Goal: Task Accomplishment & Management: Use online tool/utility

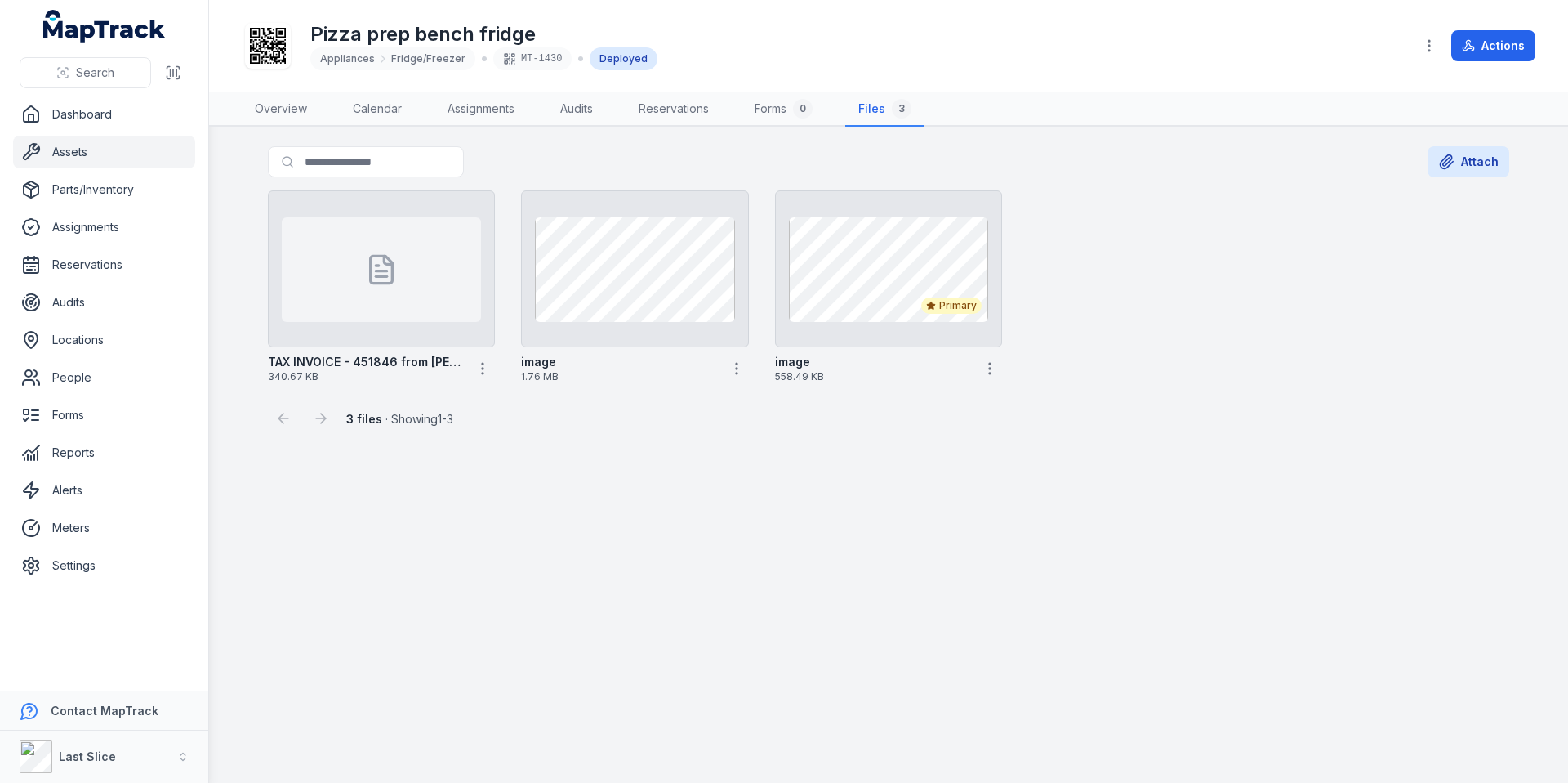
click at [291, 125] on link "Overview" at bounding box center [281, 109] width 78 height 34
click at [288, 112] on link "Overview" at bounding box center [281, 109] width 78 height 34
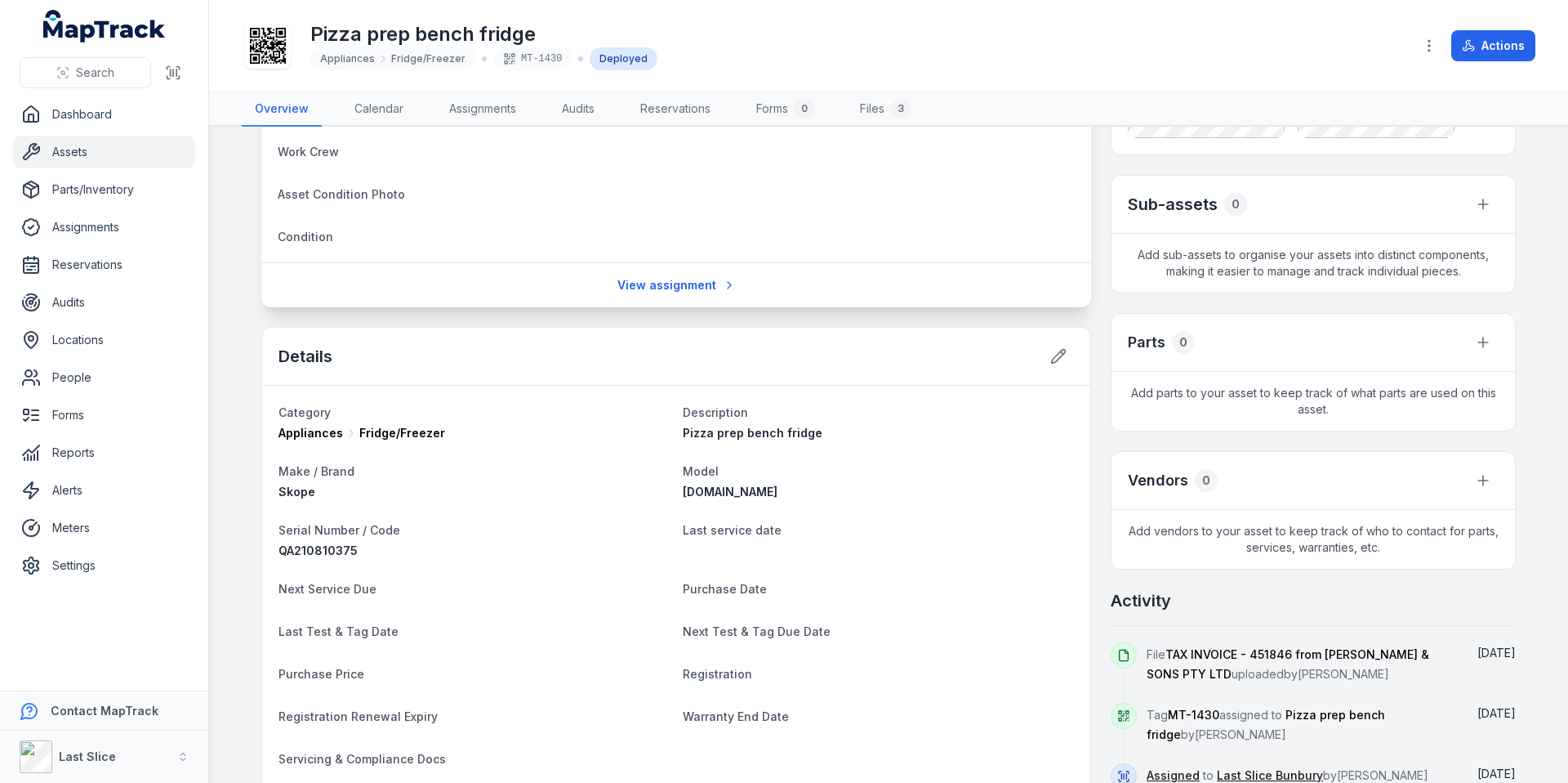
scroll to position [276, 0]
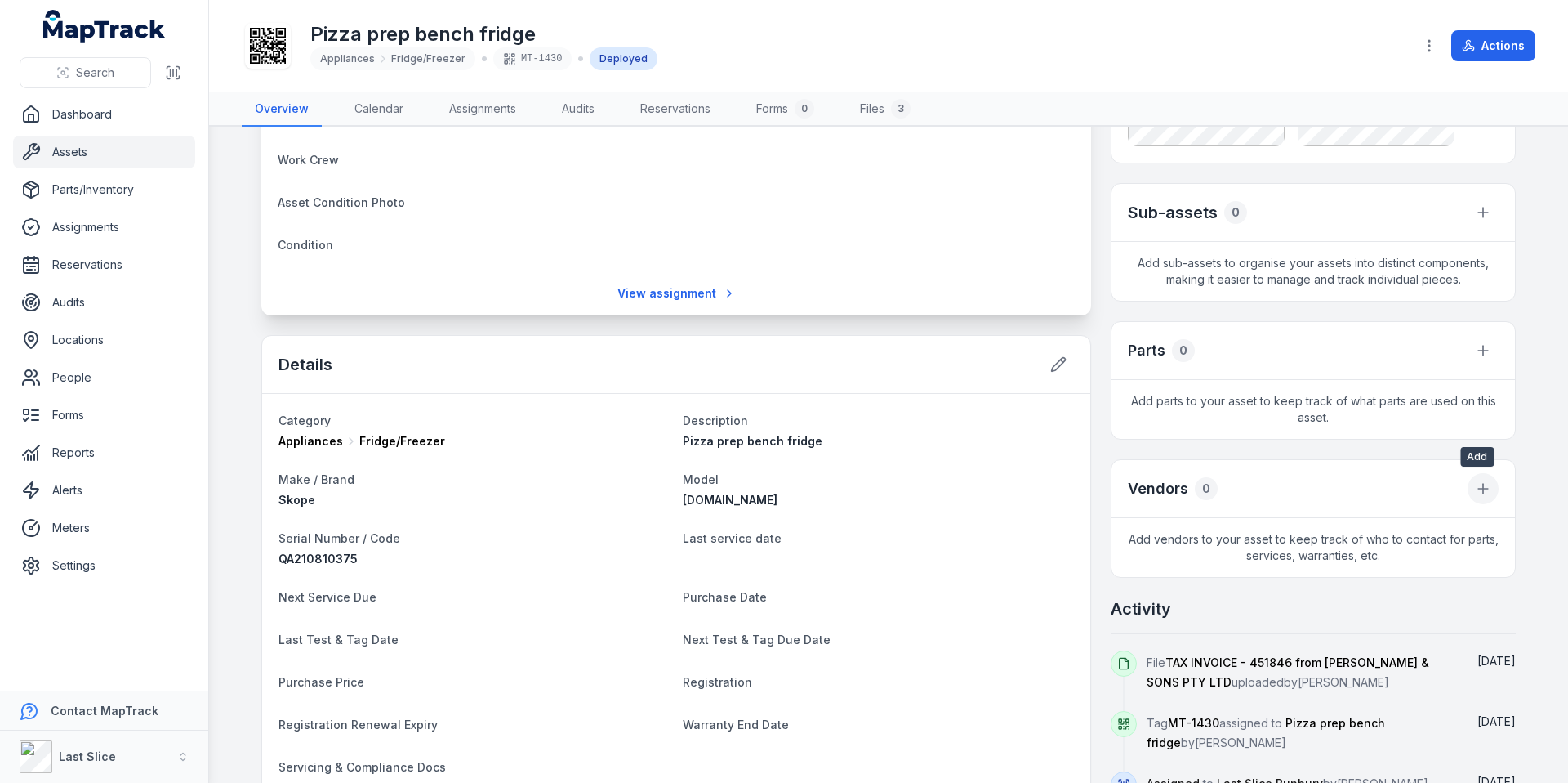
click at [1482, 484] on icon at bounding box center [1482, 489] width 17 height 17
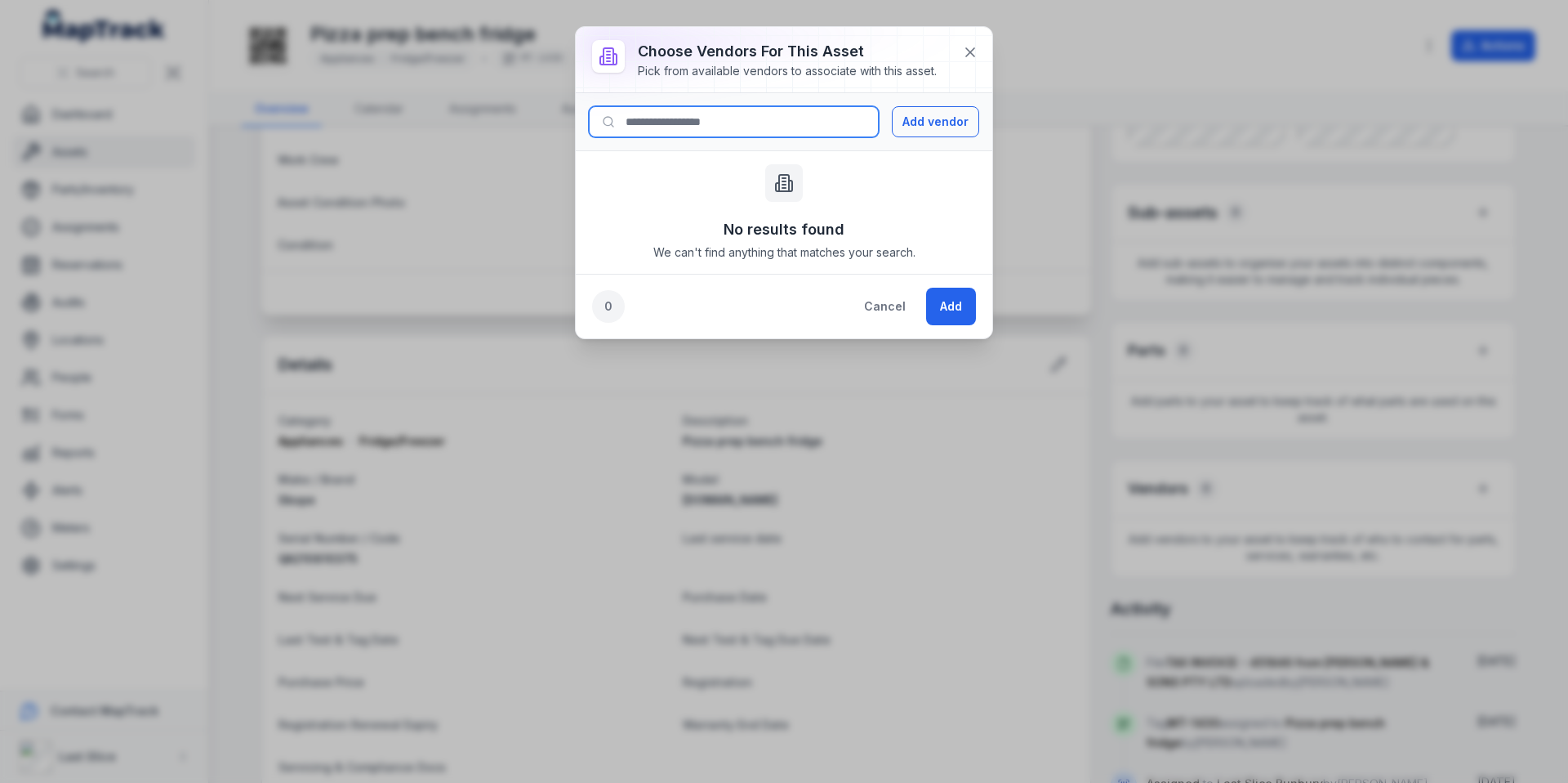
click at [716, 125] on input at bounding box center [733, 121] width 290 height 31
type input "***"
click at [924, 131] on button "Add vendor" at bounding box center [935, 121] width 87 height 31
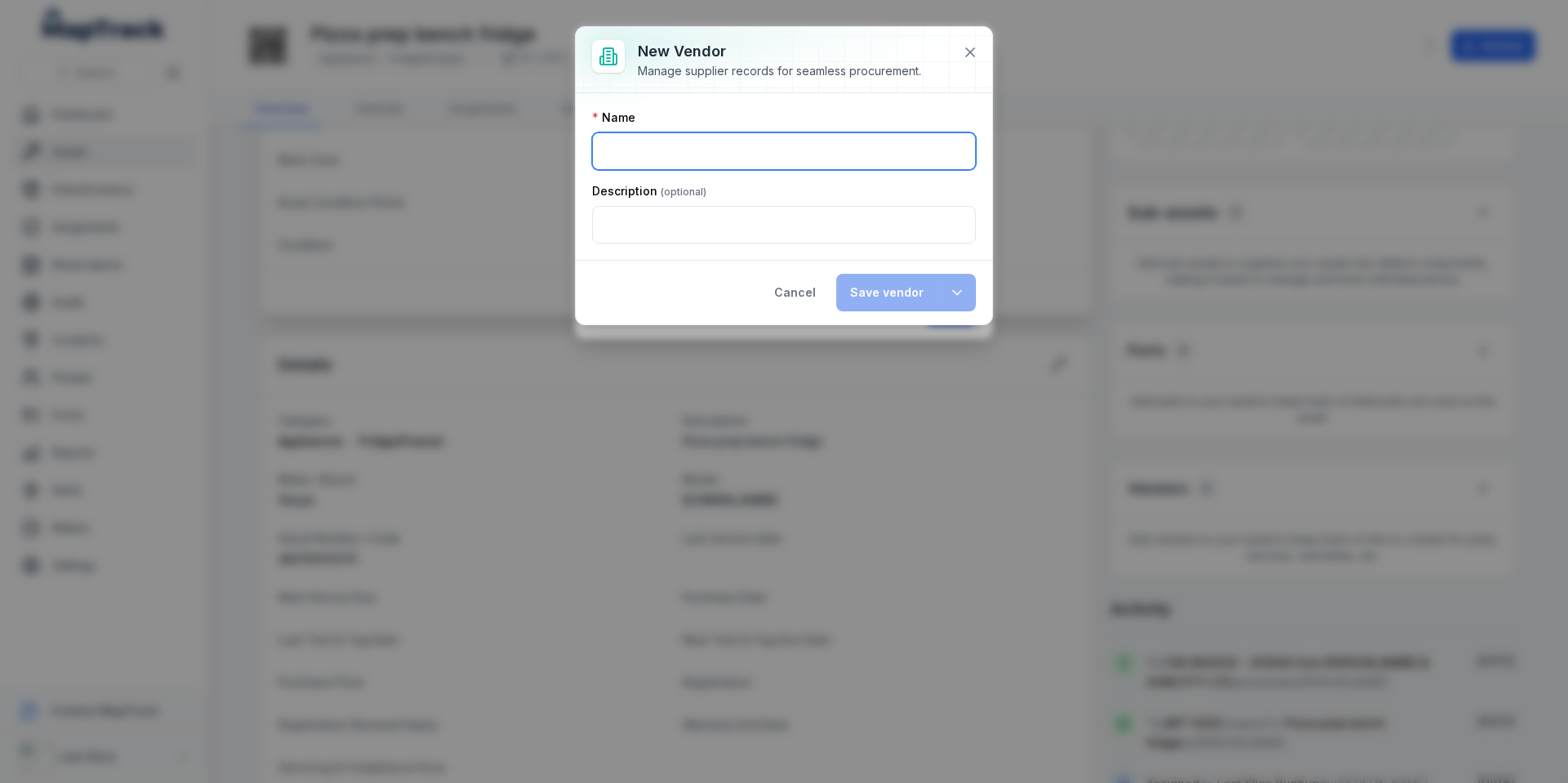
click at [623, 146] on input ":r45:-form-item-label" at bounding box center [784, 151] width 384 height 37
type input "**********"
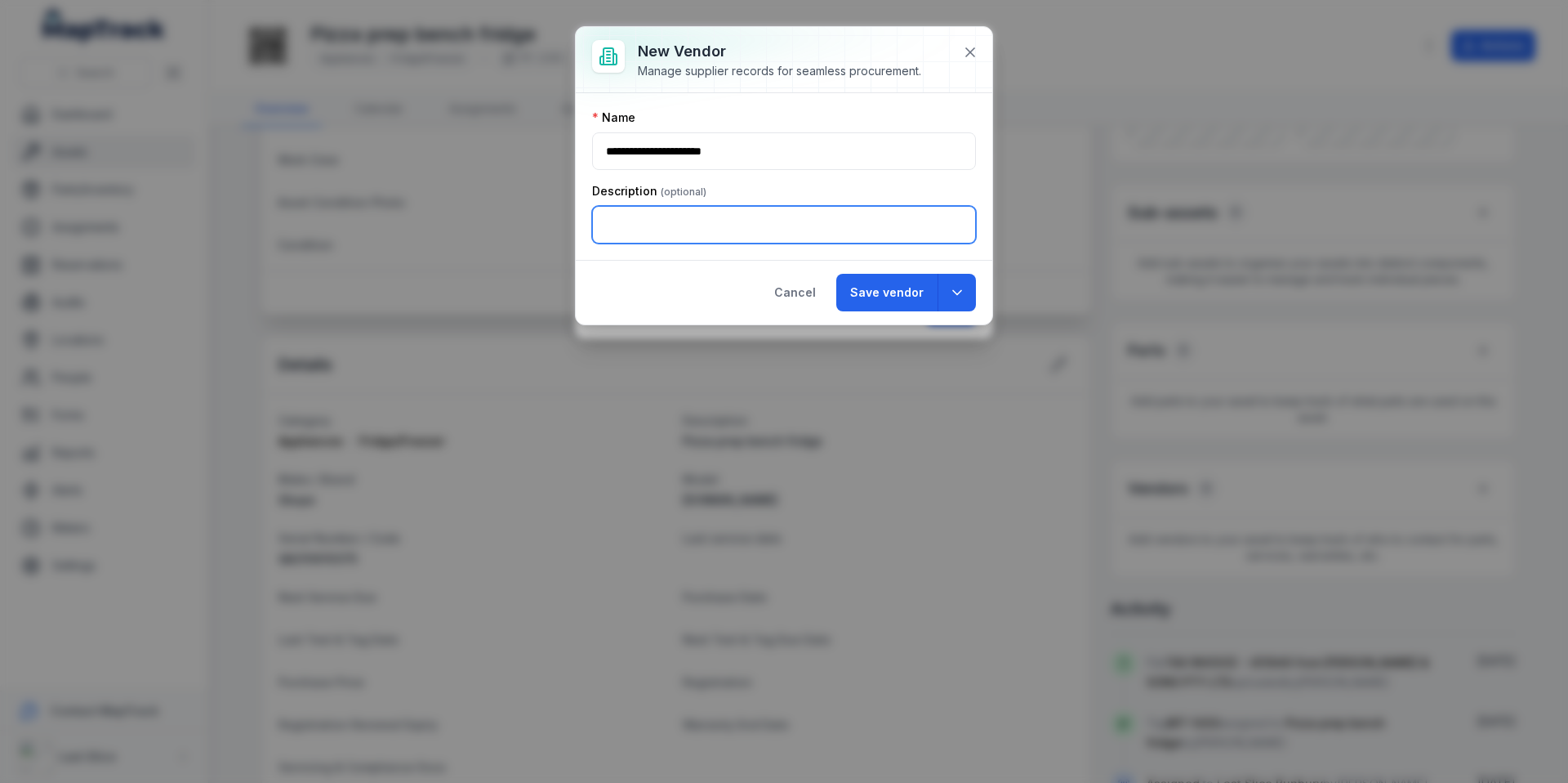
click at [784, 225] on input ":r46:-form-item-label" at bounding box center [784, 224] width 384 height 37
click at [950, 292] on icon "button" at bounding box center [957, 293] width 17 height 17
type input "**********"
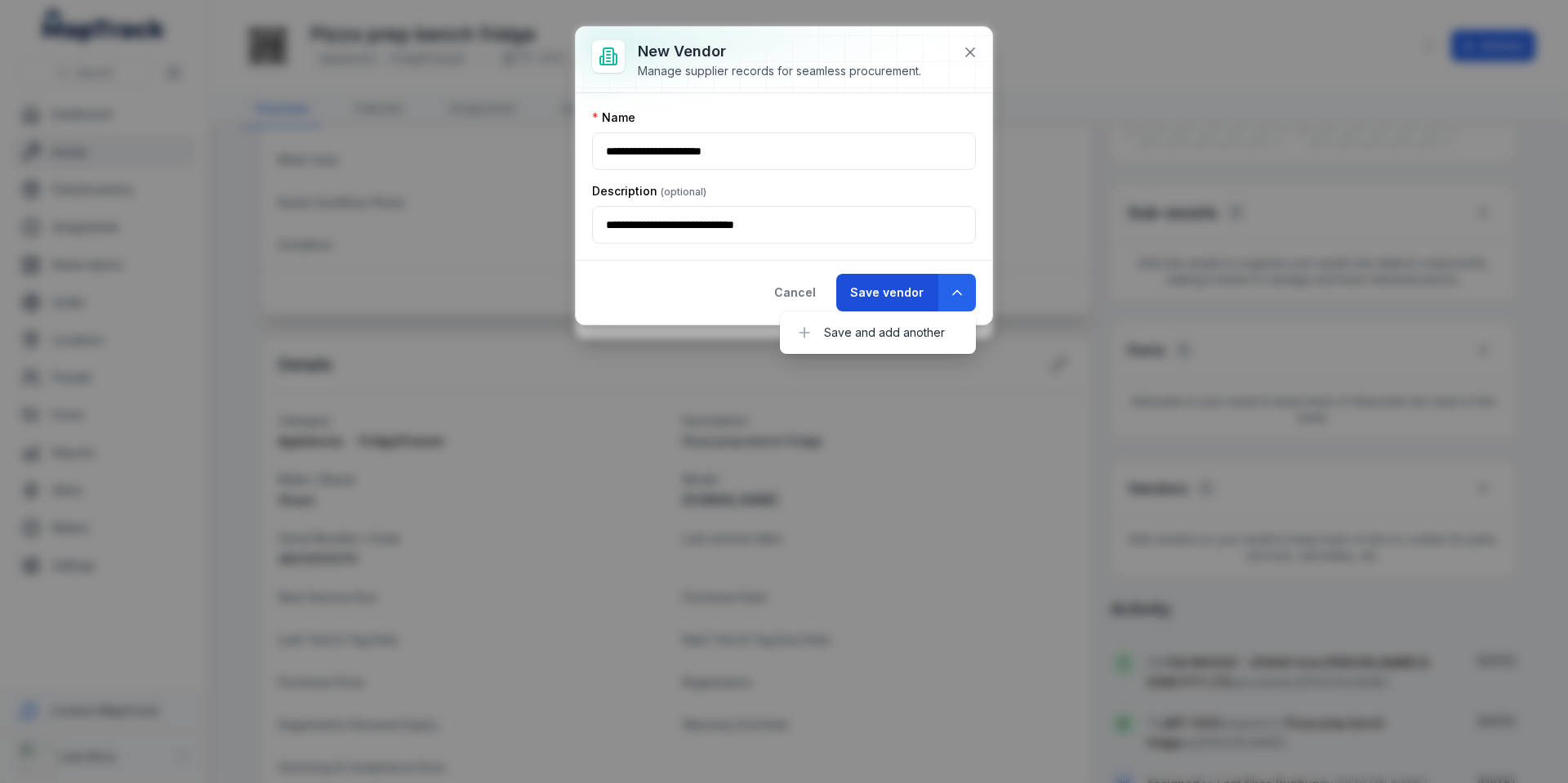
click at [875, 293] on button "Save vendor" at bounding box center [887, 292] width 101 height 37
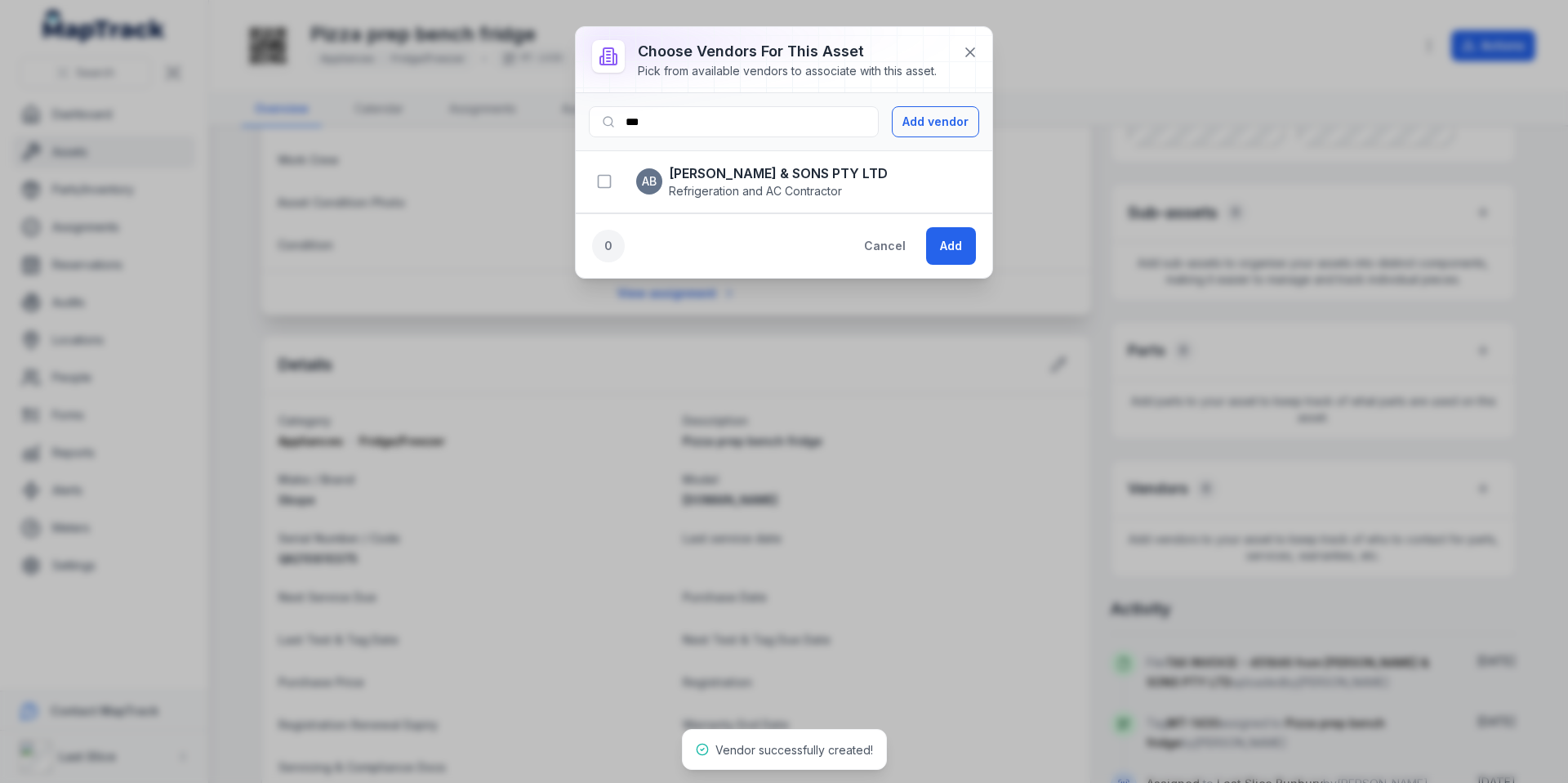
click at [728, 173] on strong "[PERSON_NAME] & SONS PTY LTD" at bounding box center [777, 173] width 218 height 20
click at [599, 180] on icon "button" at bounding box center [604, 181] width 17 height 17
click at [934, 243] on button "Add" at bounding box center [951, 246] width 50 height 37
